Goal: Task Accomplishment & Management: Manage account settings

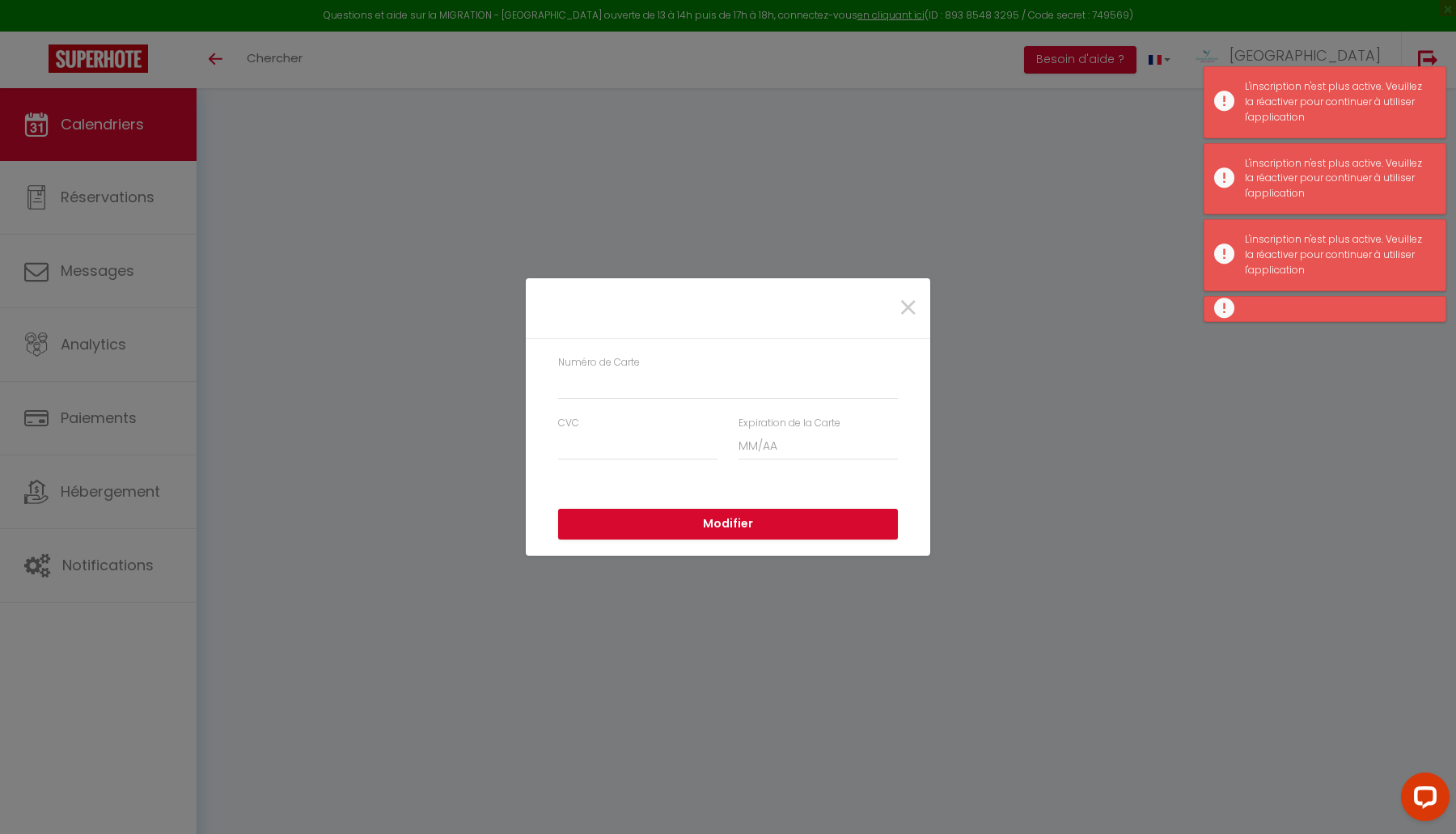
click at [1132, 138] on div "× Numéro de Carte CVC Expiration de la Carte Modifier" at bounding box center [728, 417] width 1456 height 834
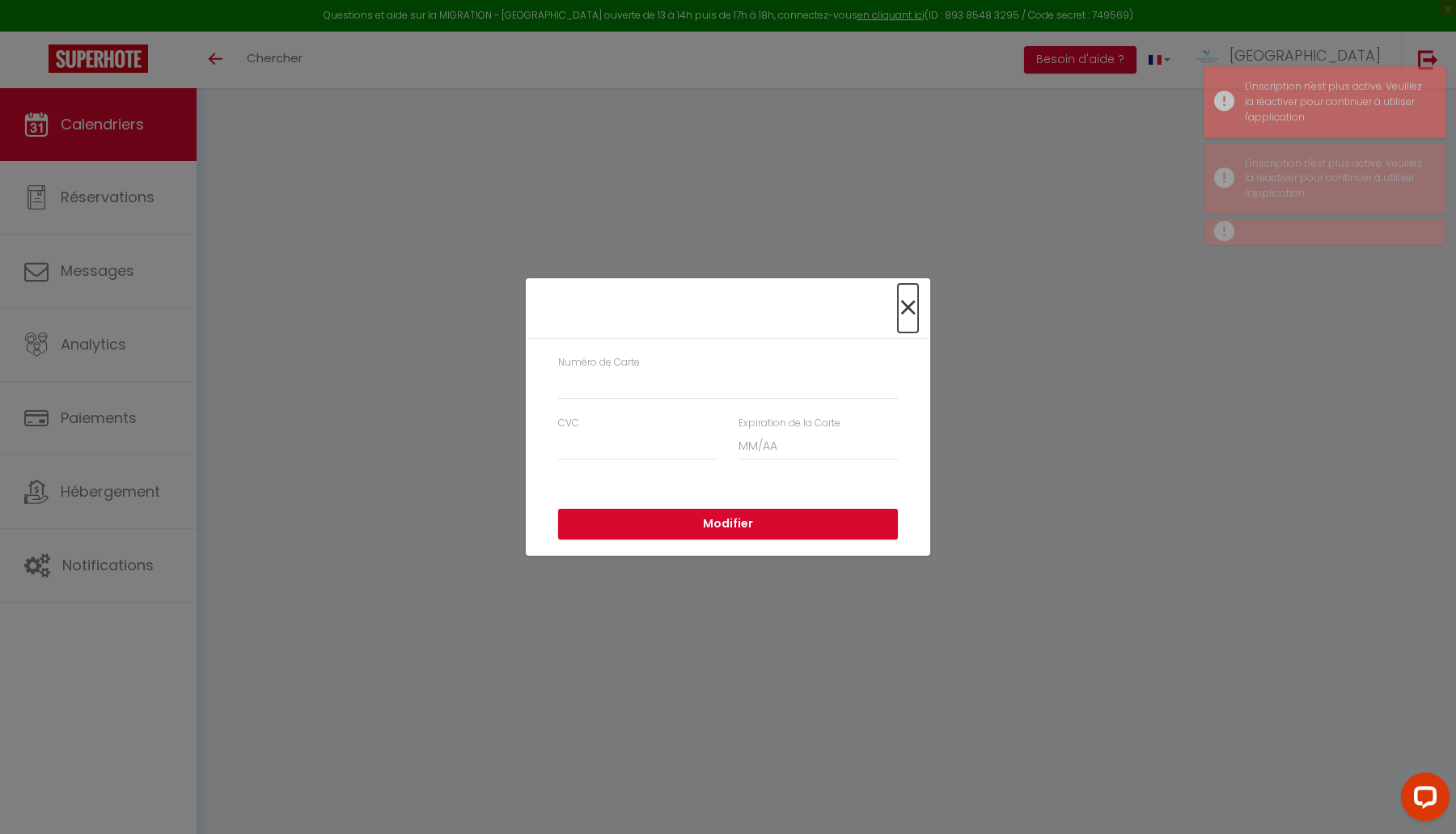
click at [910, 305] on span "×" at bounding box center [908, 308] width 20 height 49
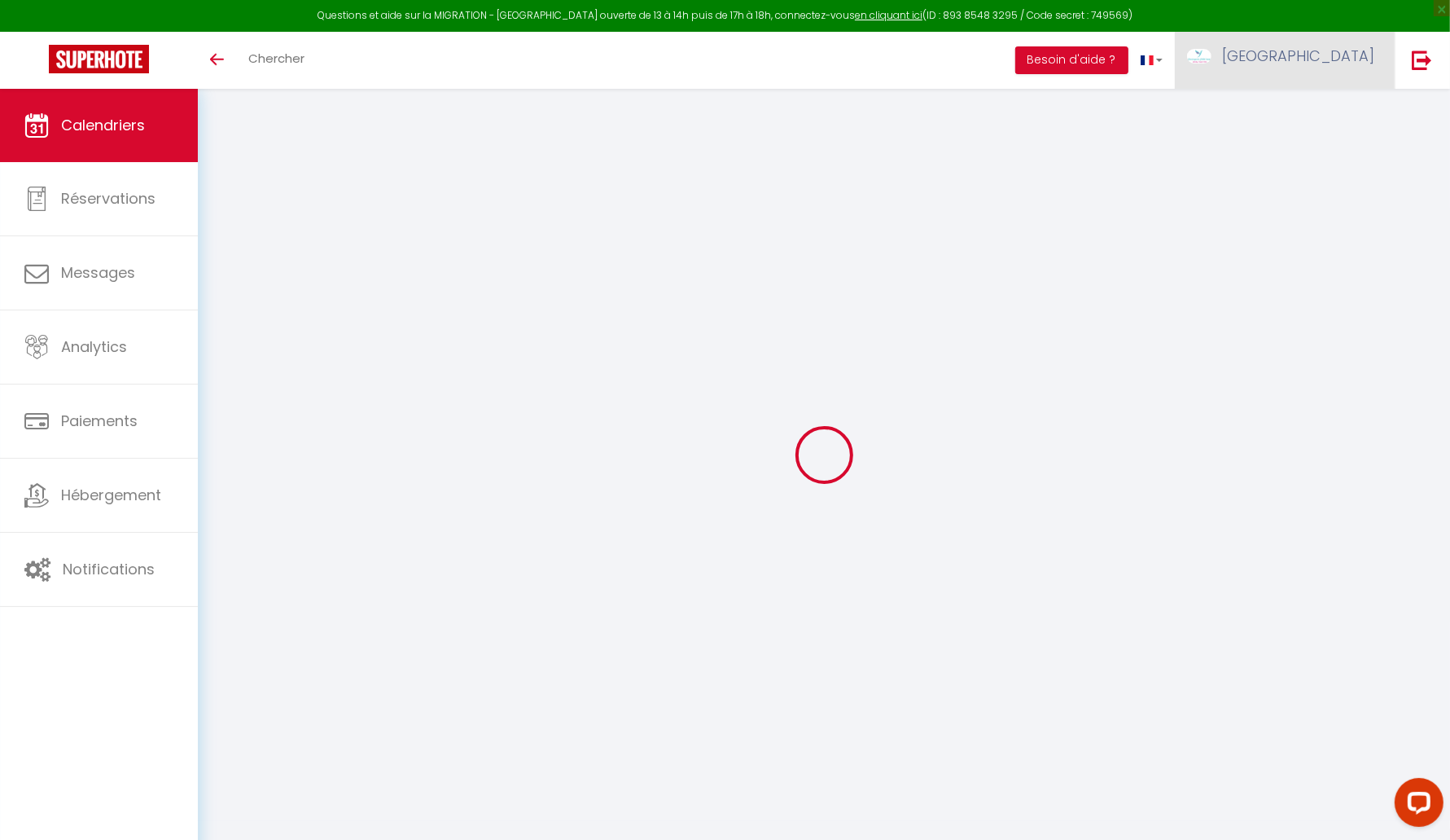
click at [1303, 55] on link "[GEOGRAPHIC_DATA]" at bounding box center [1285, 61] width 220 height 57
click at [1300, 104] on link "Paramètres" at bounding box center [1330, 113] width 120 height 28
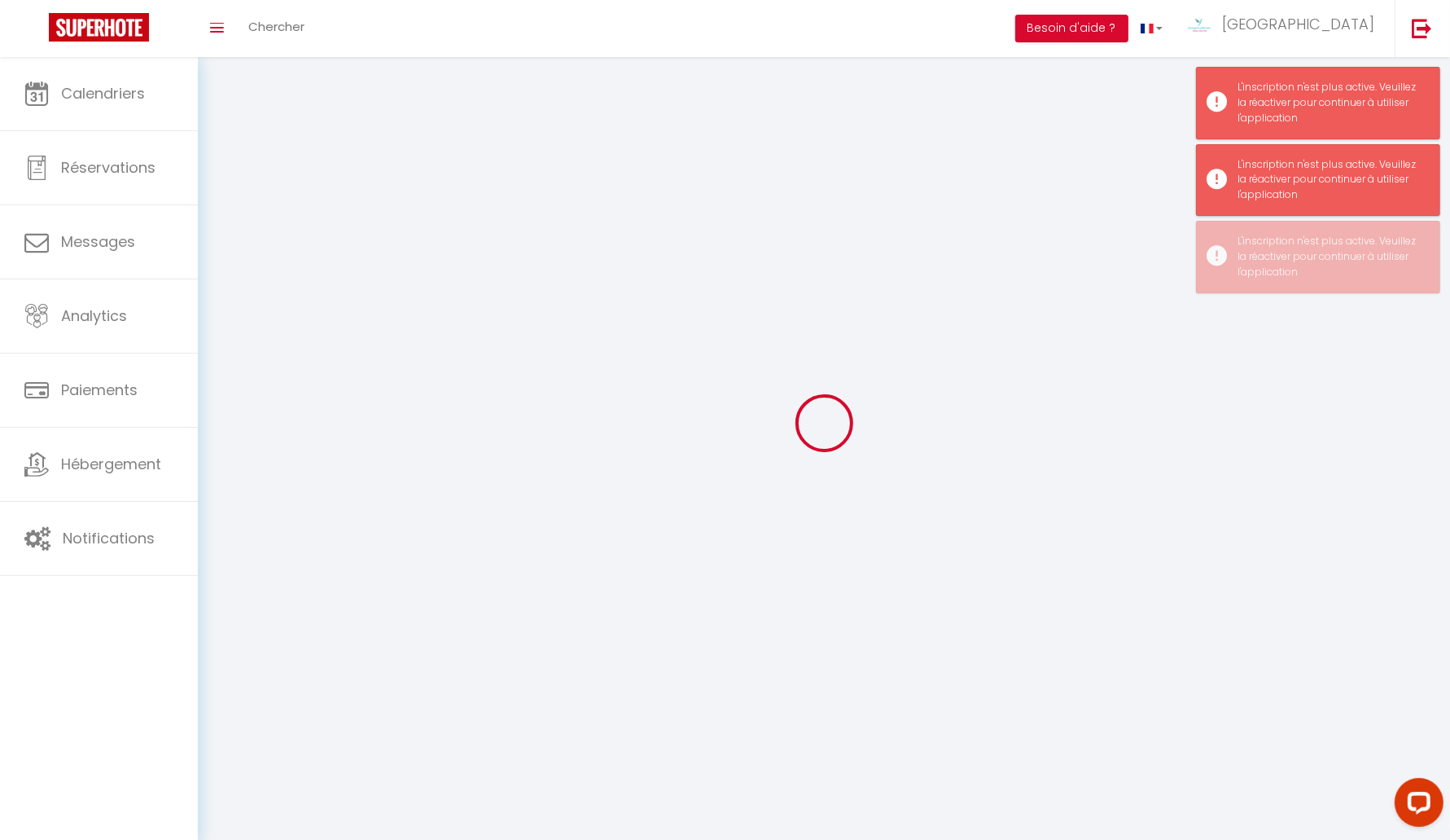
type input "[GEOGRAPHIC_DATA]"
type input "LAGUILLIER"
type input "0765197471"
type input "33 bis rue Jacques Brel"
type input "33910"
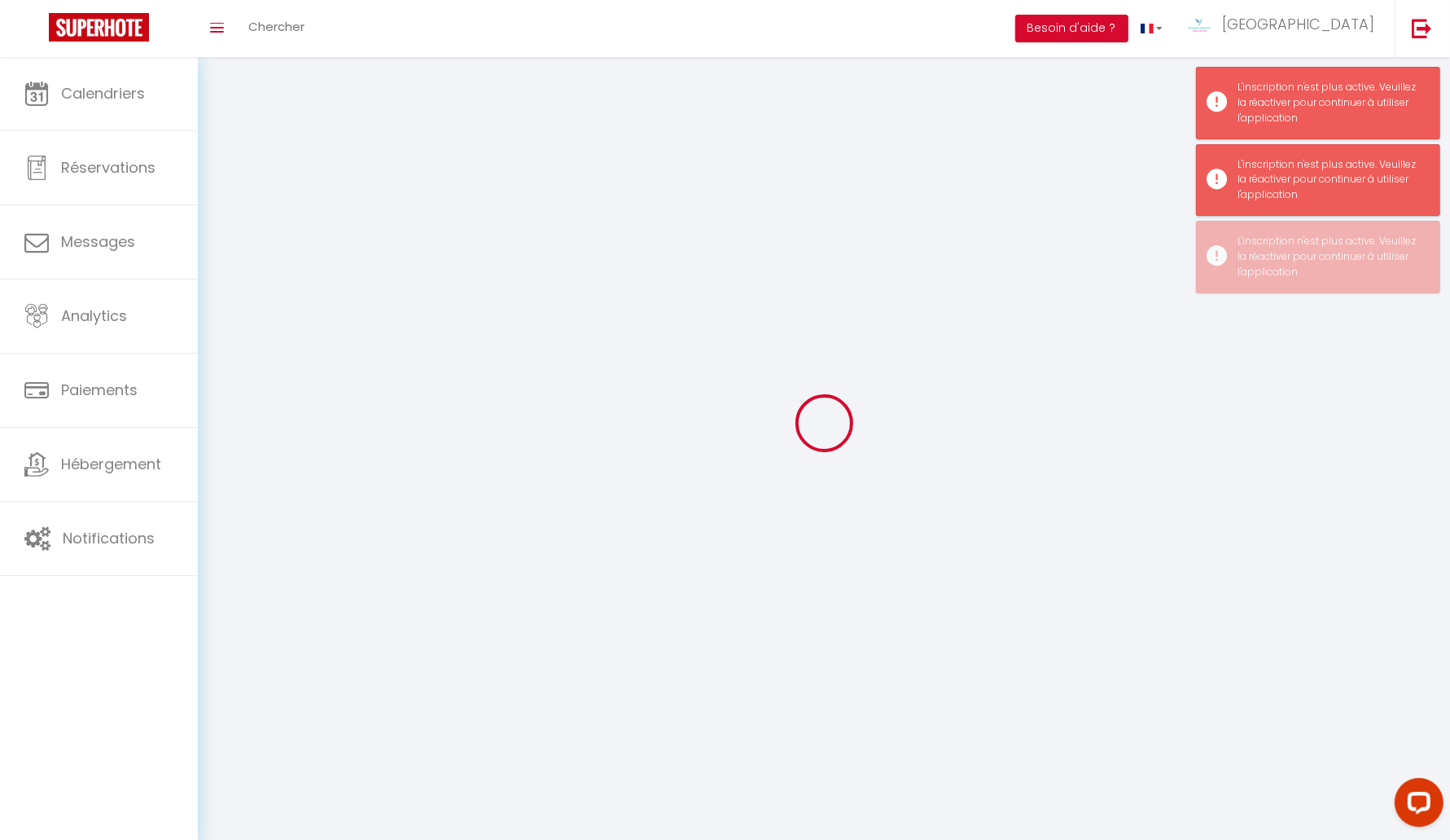
type input "Saint-Denis-De-pile"
select select "28"
type input "mEq4jxlDB61exkqqnKjIUsg1y"
type input "wb9zhU5zAHjbUgEMUUWqOhWIC"
type input "mEq4jxlDB61exkqqnKjIUsg1y"
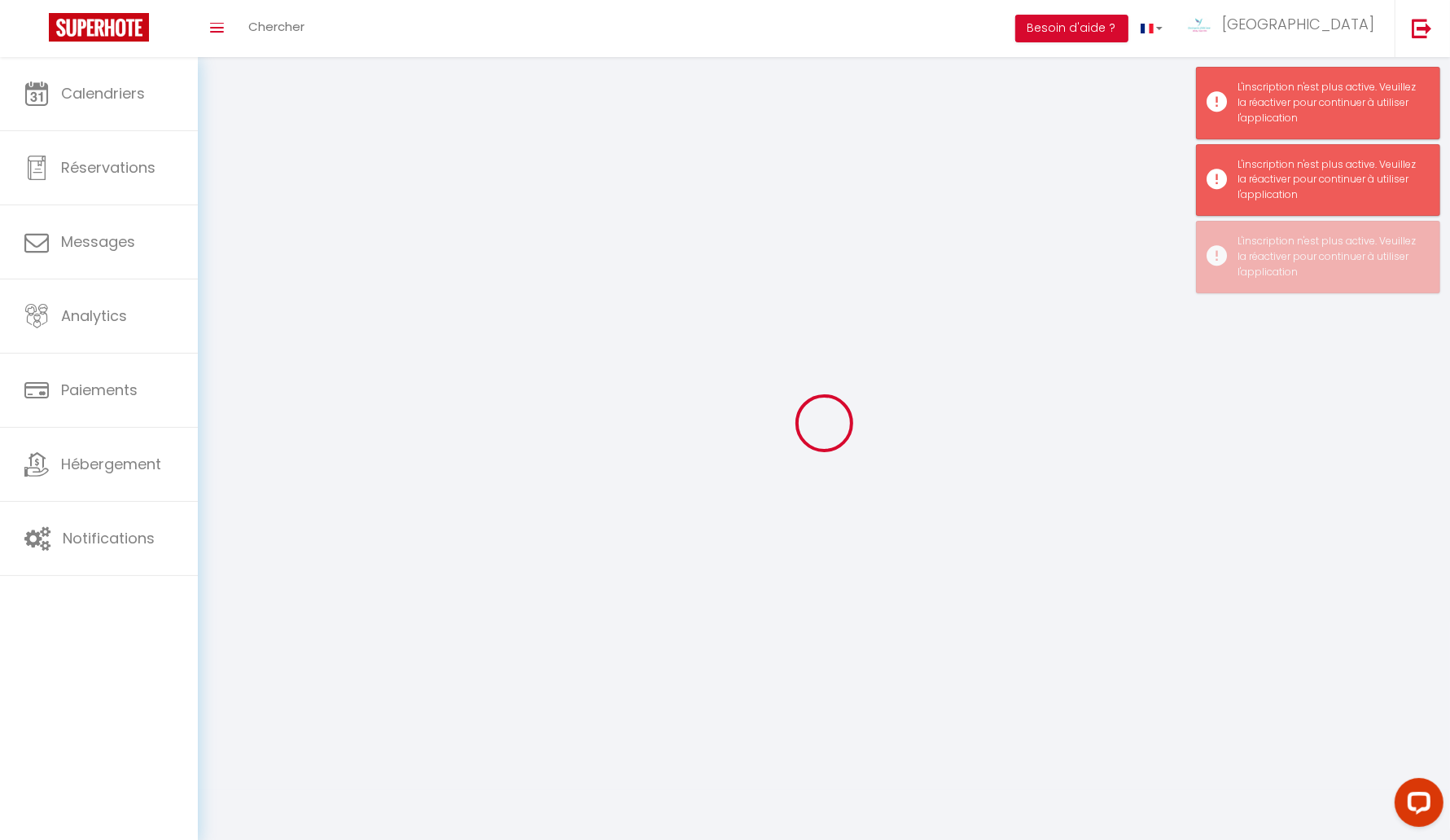
type input "wb9zhU5zAHjbUgEMUUWqOhWIC"
type input "https://app.superhote.com/#/get-available-rentals/wb9zhU5zAHjbUgEMUUWqOhWIC"
select select "fr"
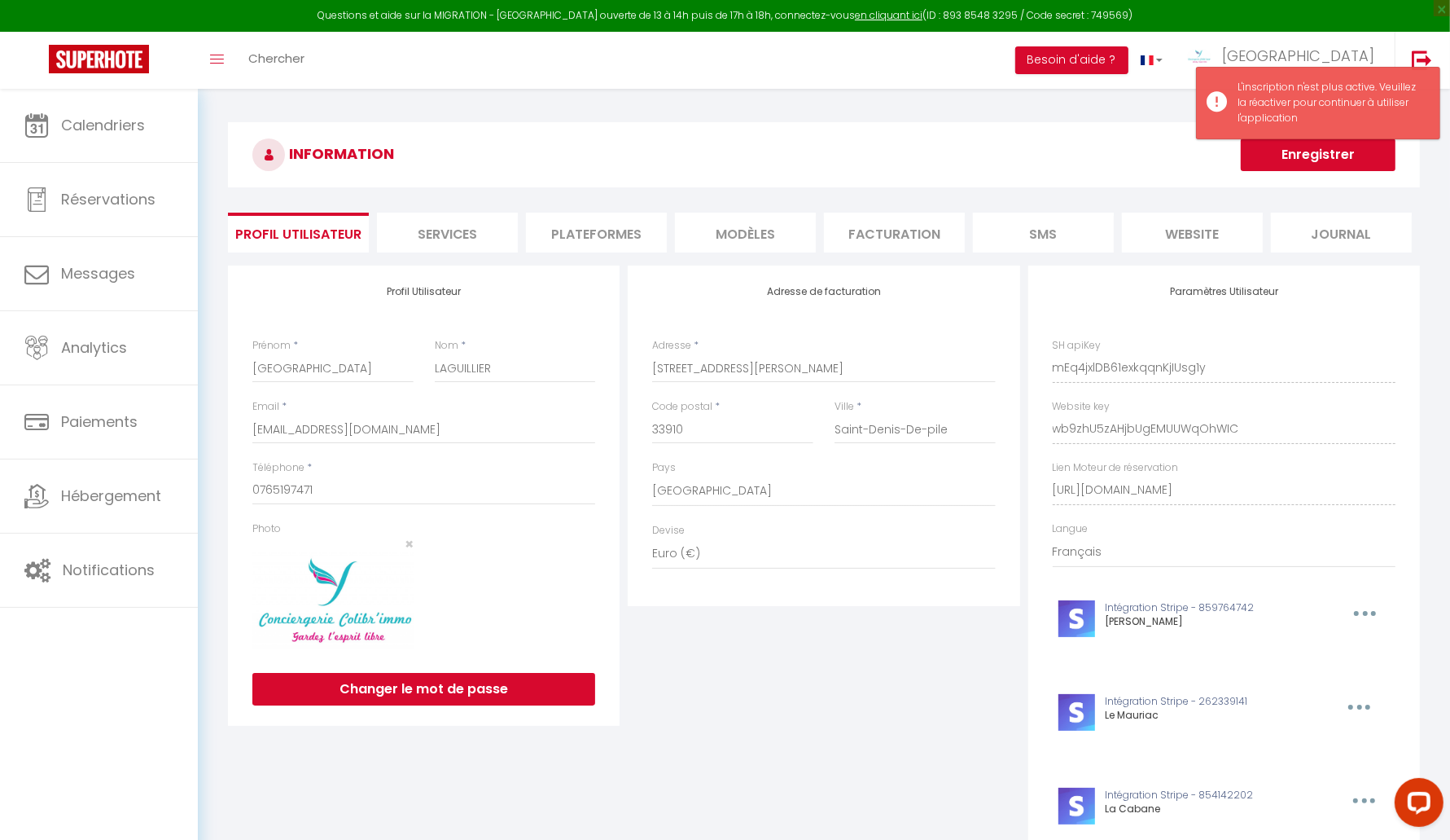
click at [886, 241] on li "Facturation" at bounding box center [894, 232] width 141 height 40
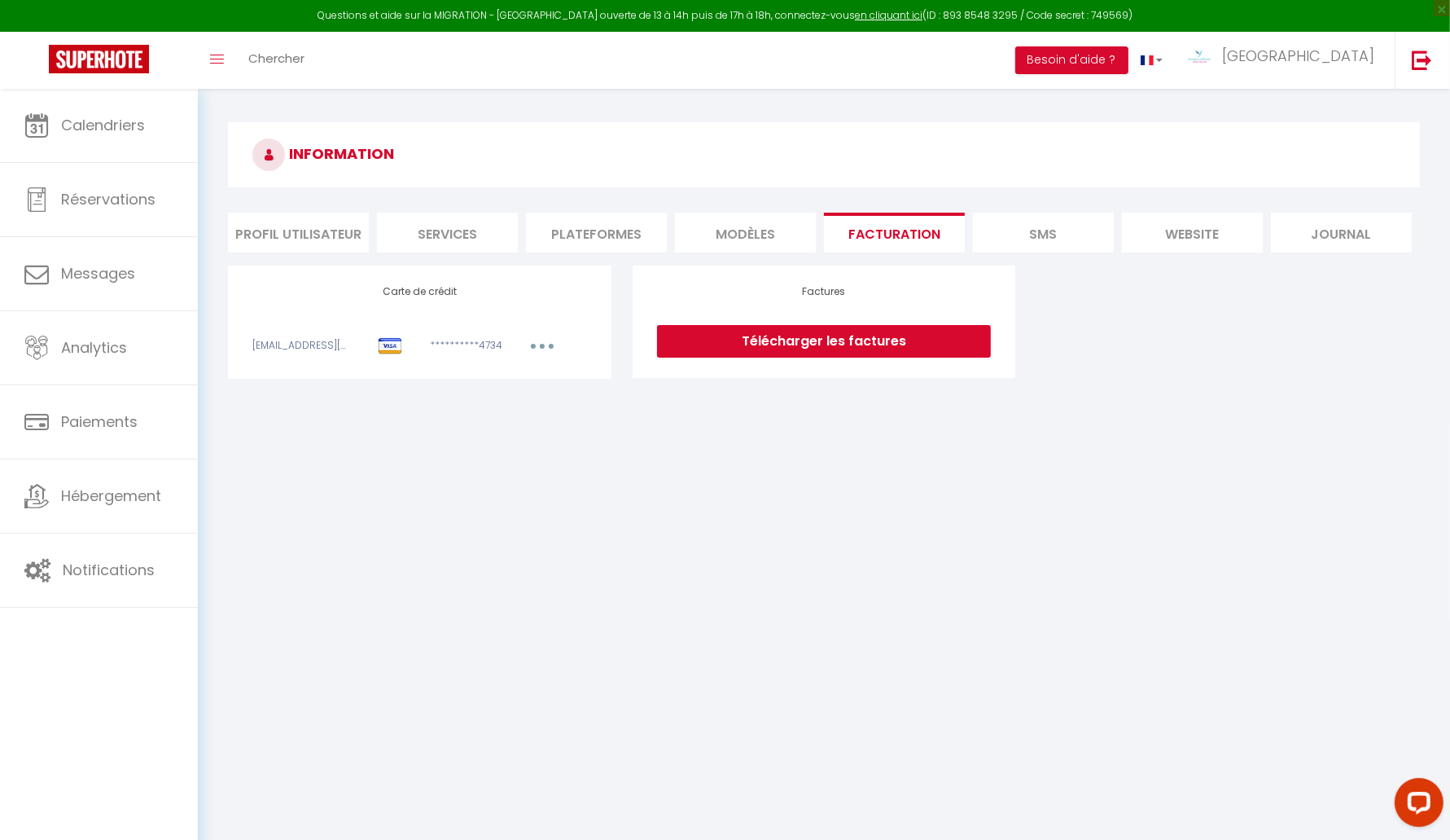
click at [546, 345] on button "button" at bounding box center [543, 348] width 45 height 20
click at [506, 383] on link "Modifier" at bounding box center [520, 382] width 80 height 26
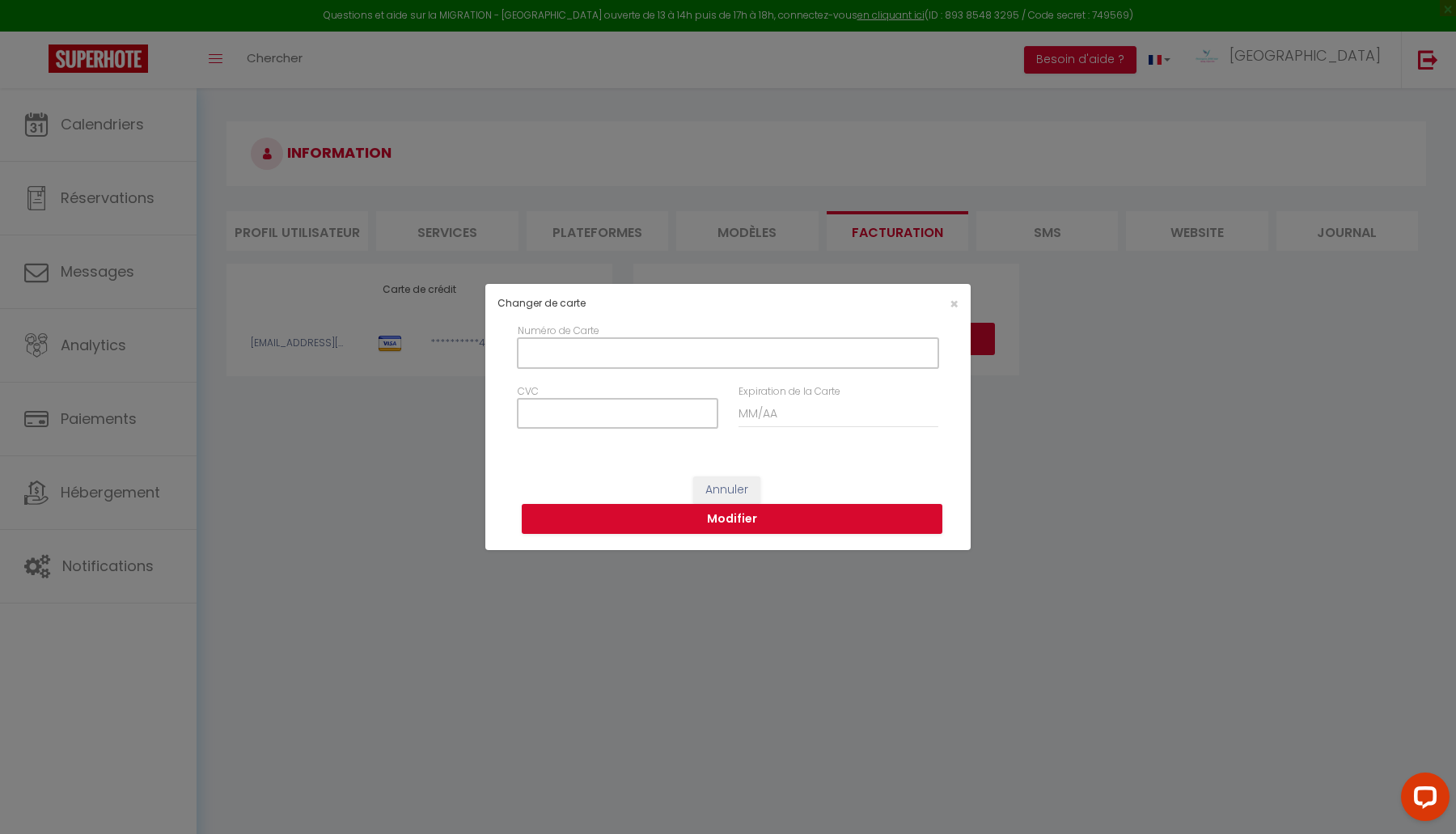
click at [563, 351] on input "Numéro de Carte" at bounding box center [728, 352] width 421 height 29
type input "4976021202824734"
type input "04/2028"
click at [600, 412] on input "CVC" at bounding box center [618, 413] width 200 height 29
click at [547, 351] on input "Numéro de Carte" at bounding box center [728, 352] width 421 height 29
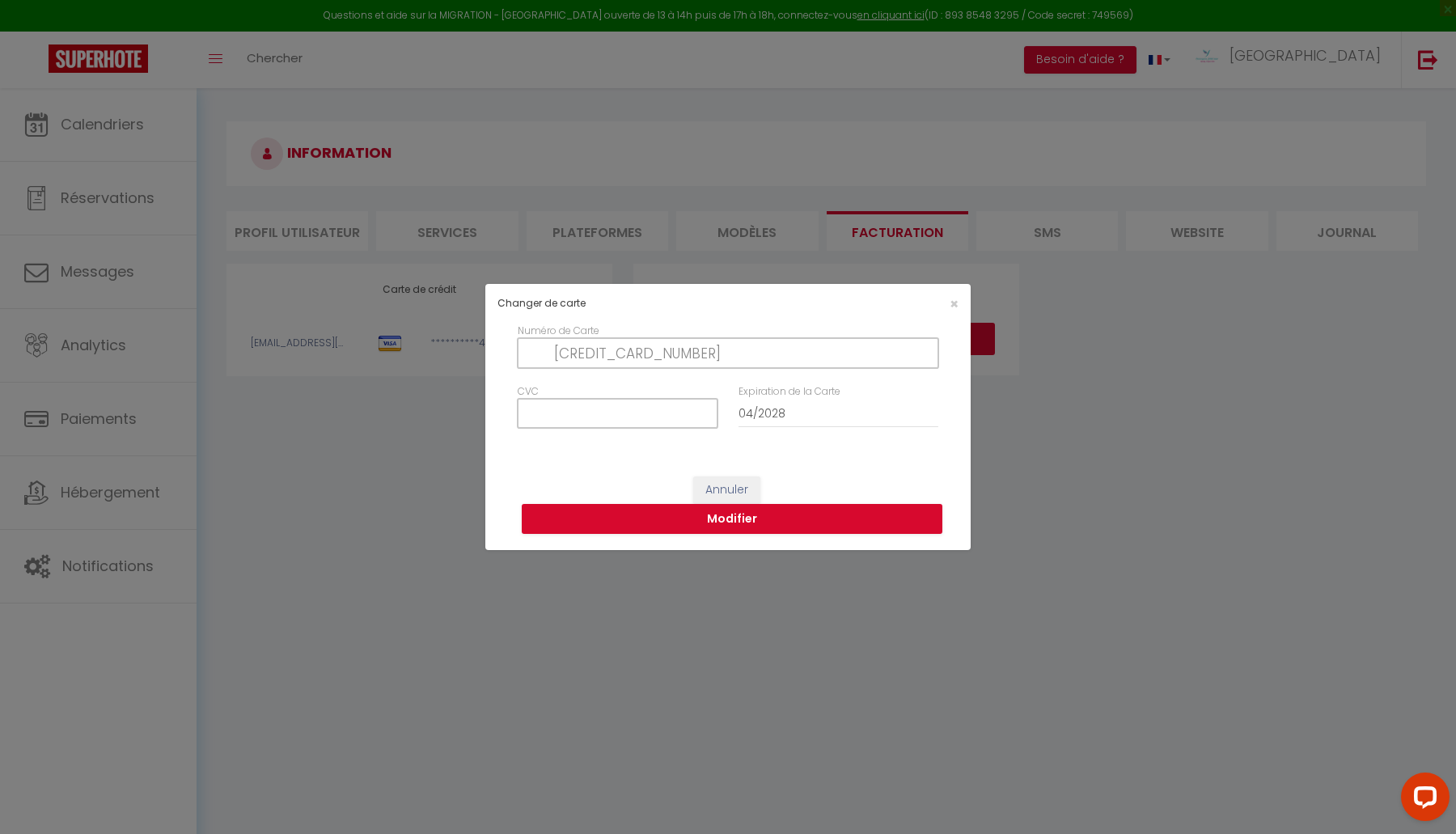
click at [548, 411] on input "CVC" at bounding box center [618, 413] width 200 height 29
type input "969"
click at [737, 518] on button "Modifier" at bounding box center [731, 519] width 421 height 31
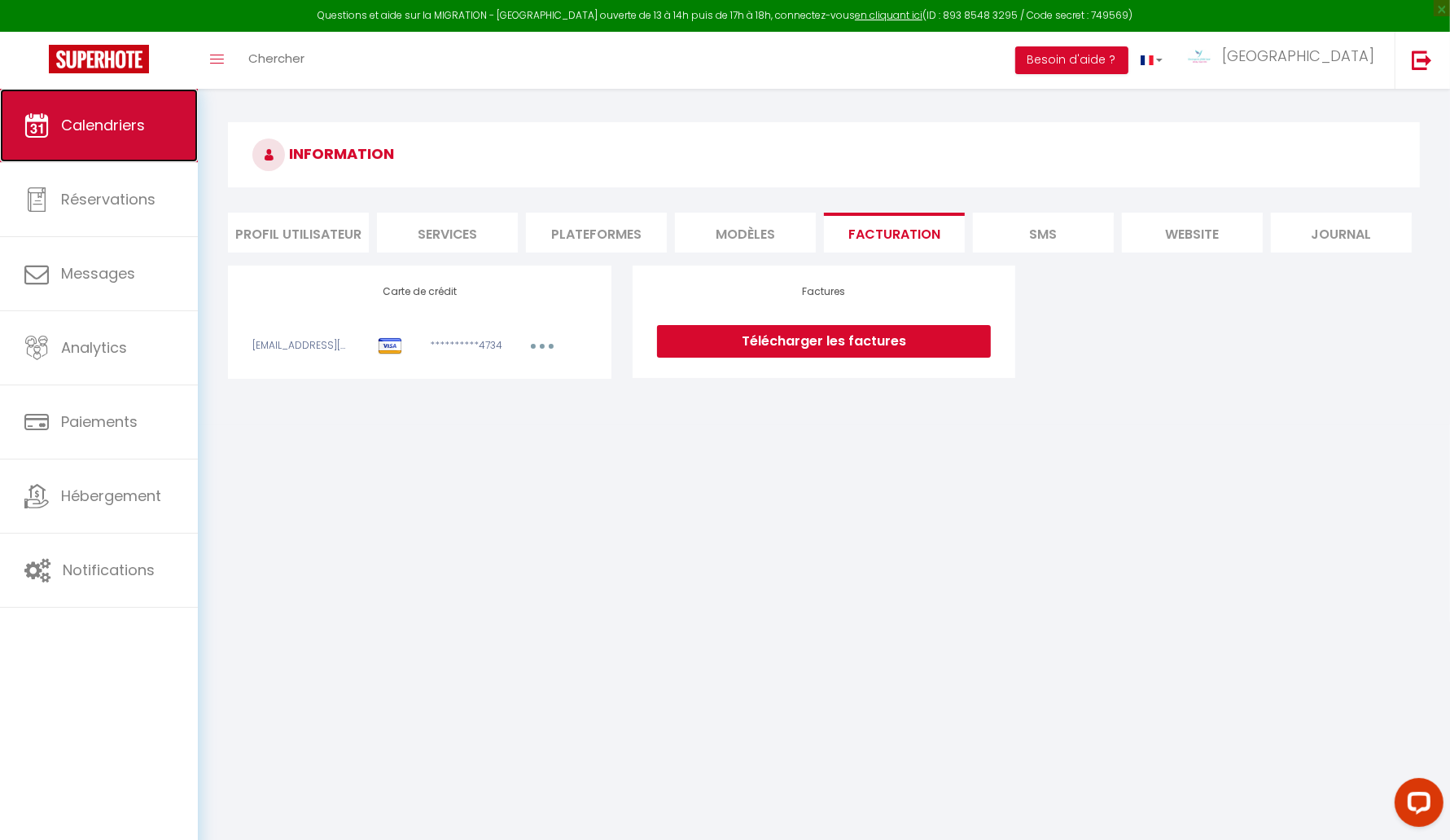
click at [115, 120] on span "Calendriers" at bounding box center [103, 125] width 84 height 20
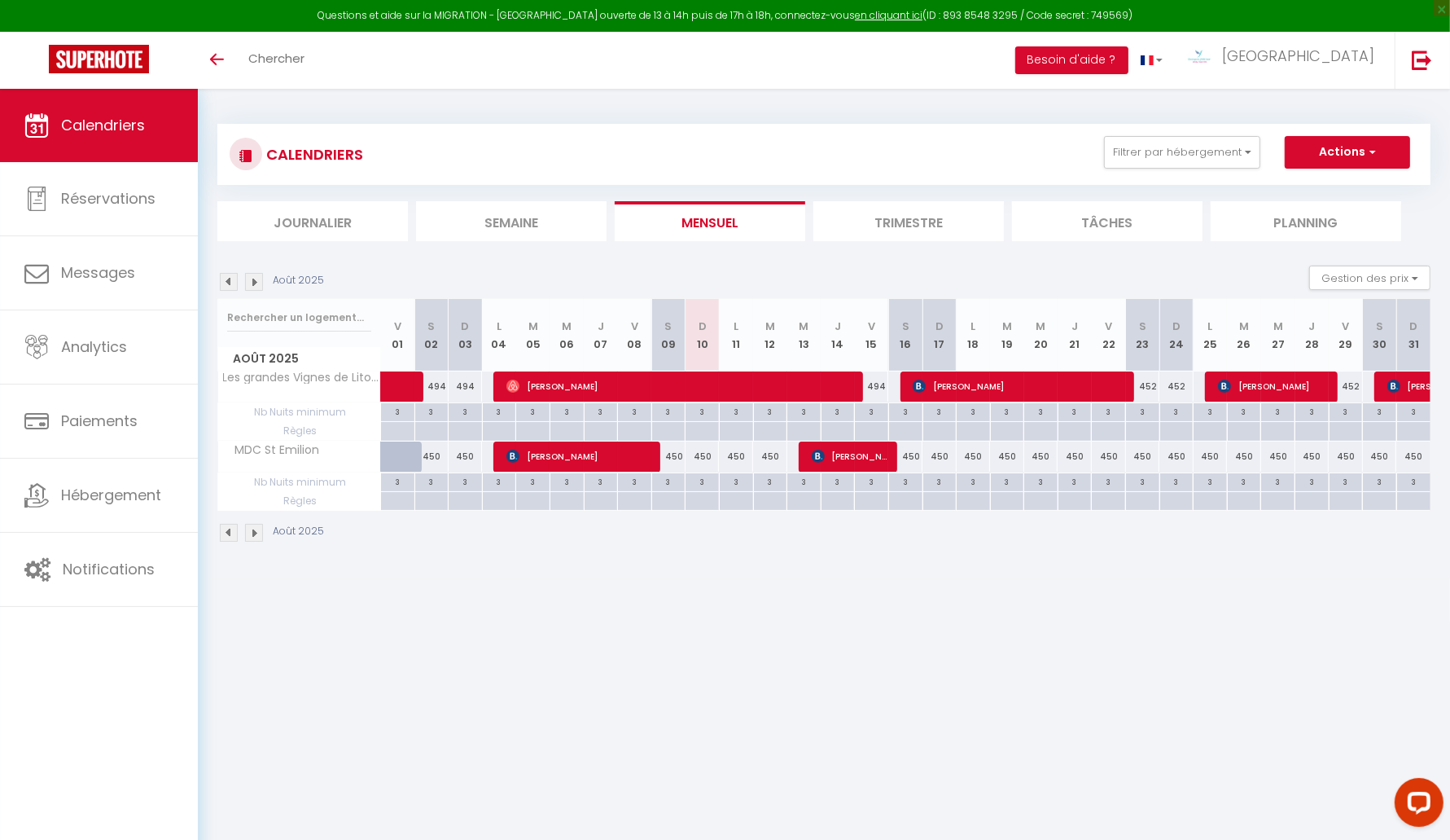
click at [927, 602] on body "Questions et aide sur la MIGRATION - [GEOGRAPHIC_DATA] ouverte de 13 à 14h puis…" at bounding box center [725, 508] width 1450 height 840
